Goal: Find specific page/section: Find specific page/section

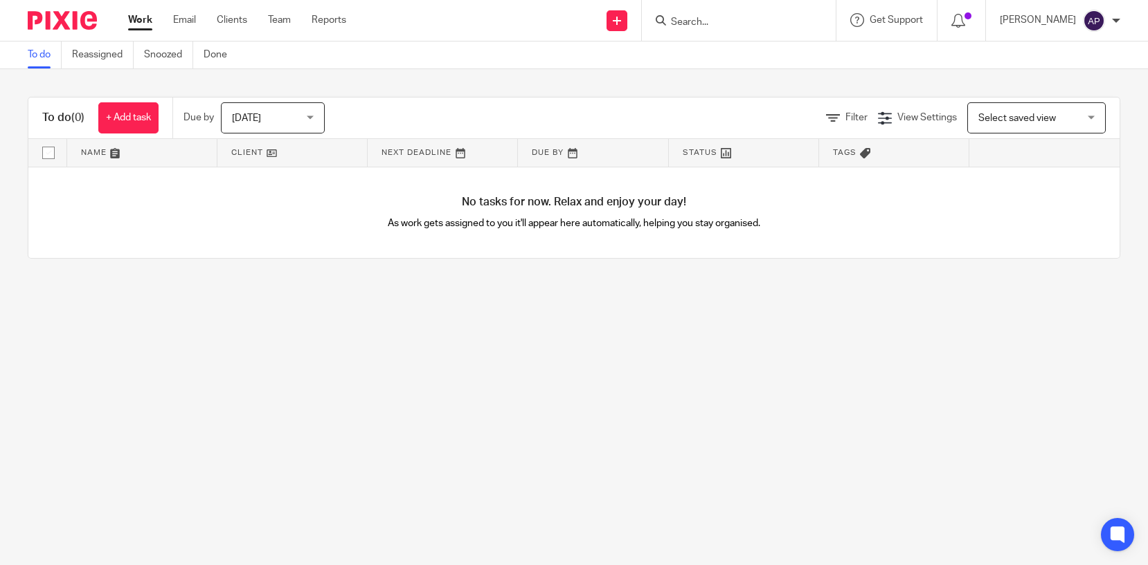
click at [735, 21] on input "Search" at bounding box center [731, 23] width 125 height 12
type input "CAPPUC"
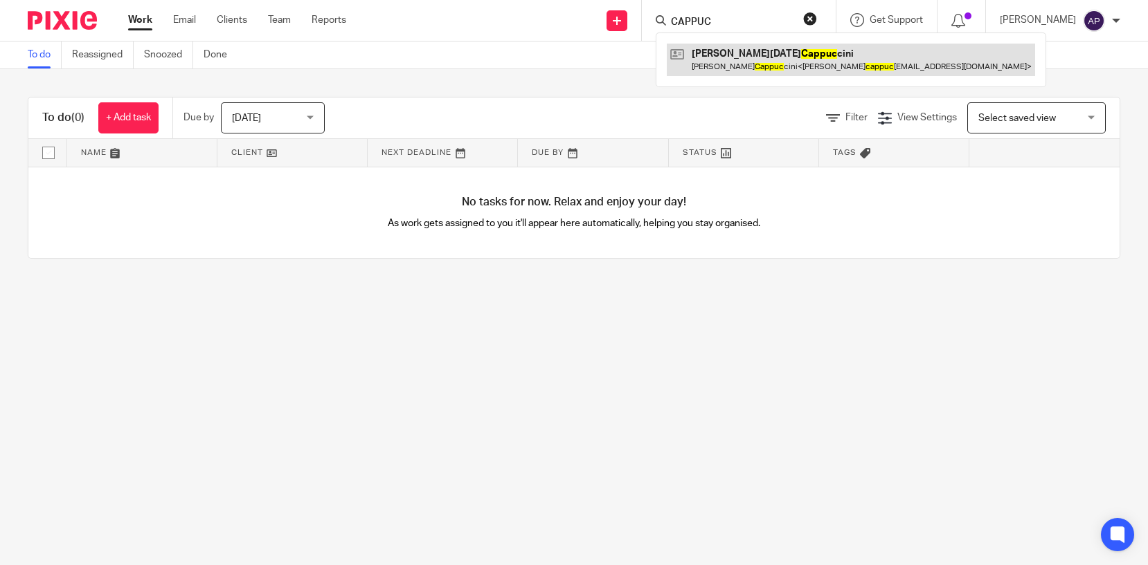
click at [787, 64] on link at bounding box center [851, 60] width 368 height 32
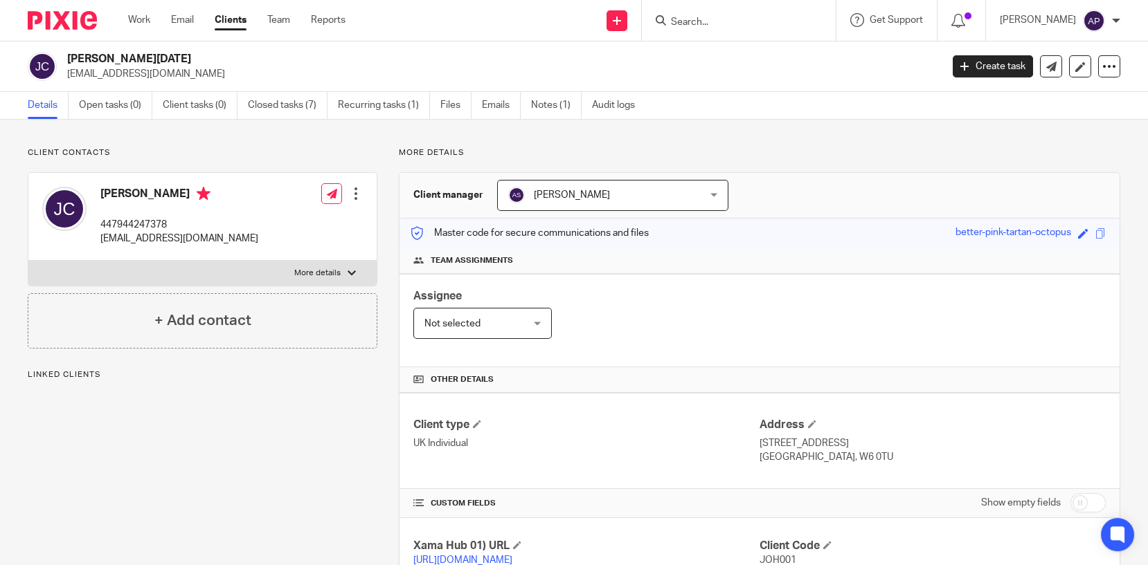
drag, startPoint x: 69, startPoint y: 55, endPoint x: 283, endPoint y: 47, distance: 214.7
click at [283, 47] on div "[PERSON_NAME][DATE] [EMAIL_ADDRESS][DOMAIN_NAME] Create task Update from Compan…" at bounding box center [574, 67] width 1148 height 51
copy h2 "[PERSON_NAME][DATE]"
drag, startPoint x: 714, startPoint y: 19, endPoint x: 707, endPoint y: 18, distance: 7.0
click at [714, 19] on input "Search" at bounding box center [731, 23] width 125 height 12
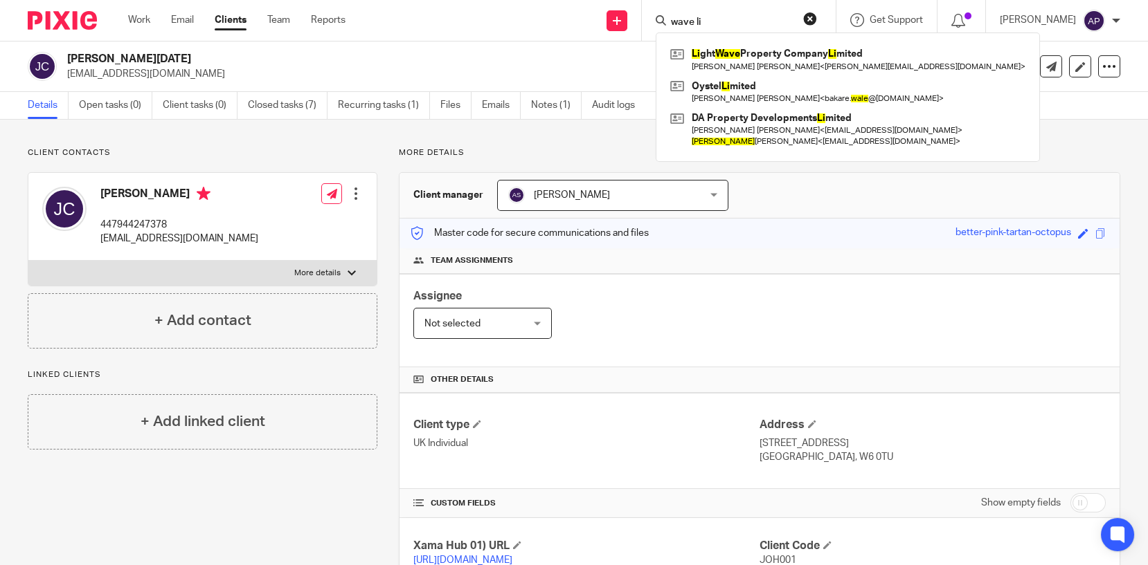
type input "wave li"
click button "submit" at bounding box center [0, 0] width 0 height 0
